Goal: Task Accomplishment & Management: Use online tool/utility

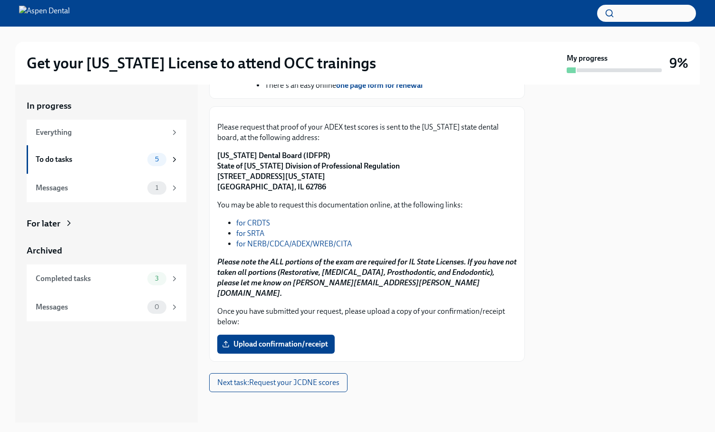
scroll to position [524, 0]
click at [178, 161] on icon at bounding box center [174, 159] width 9 height 9
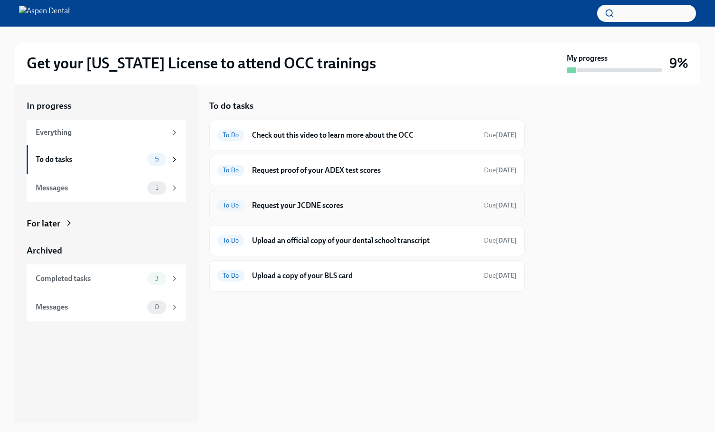
click at [262, 208] on h6 "Request your JCDNE scores" at bounding box center [364, 205] width 224 height 10
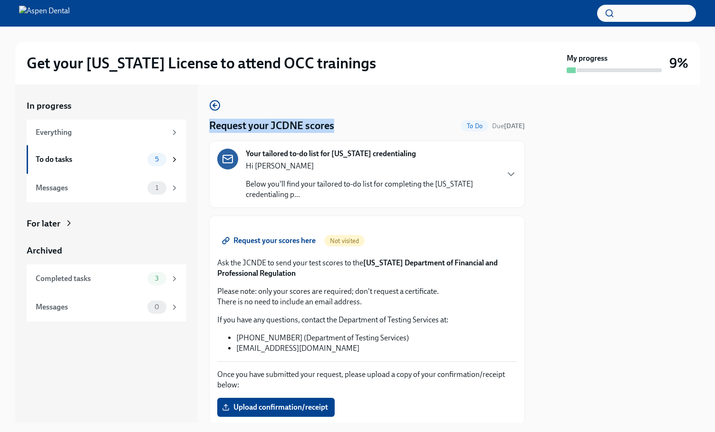
drag, startPoint x: 207, startPoint y: 129, endPoint x: 366, endPoint y: 126, distance: 158.7
click at [366, 126] on div "In progress Everything To do tasks 5 Messages 1 For later Archived Completed ta…" at bounding box center [357, 254] width 684 height 338
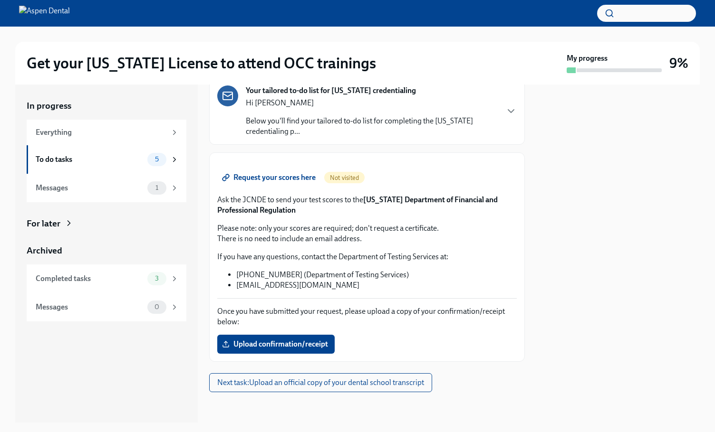
scroll to position [143, 0]
drag, startPoint x: 241, startPoint y: 199, endPoint x: 264, endPoint y: 200, distance: 22.8
click at [264, 200] on p "Ask the JCNDE to send your test scores to the [US_STATE] Department of Financia…" at bounding box center [366, 205] width 299 height 21
copy p "JCNDE"
